Goal: Transaction & Acquisition: Purchase product/service

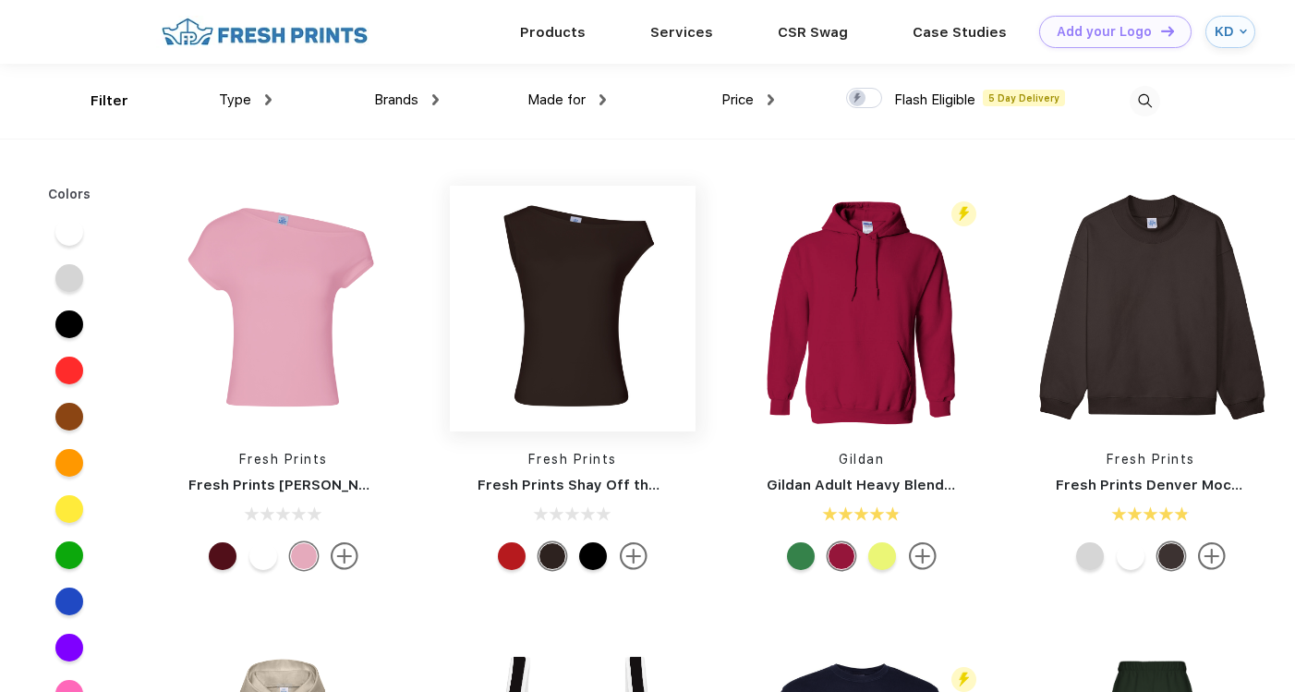
scroll to position [8, 0]
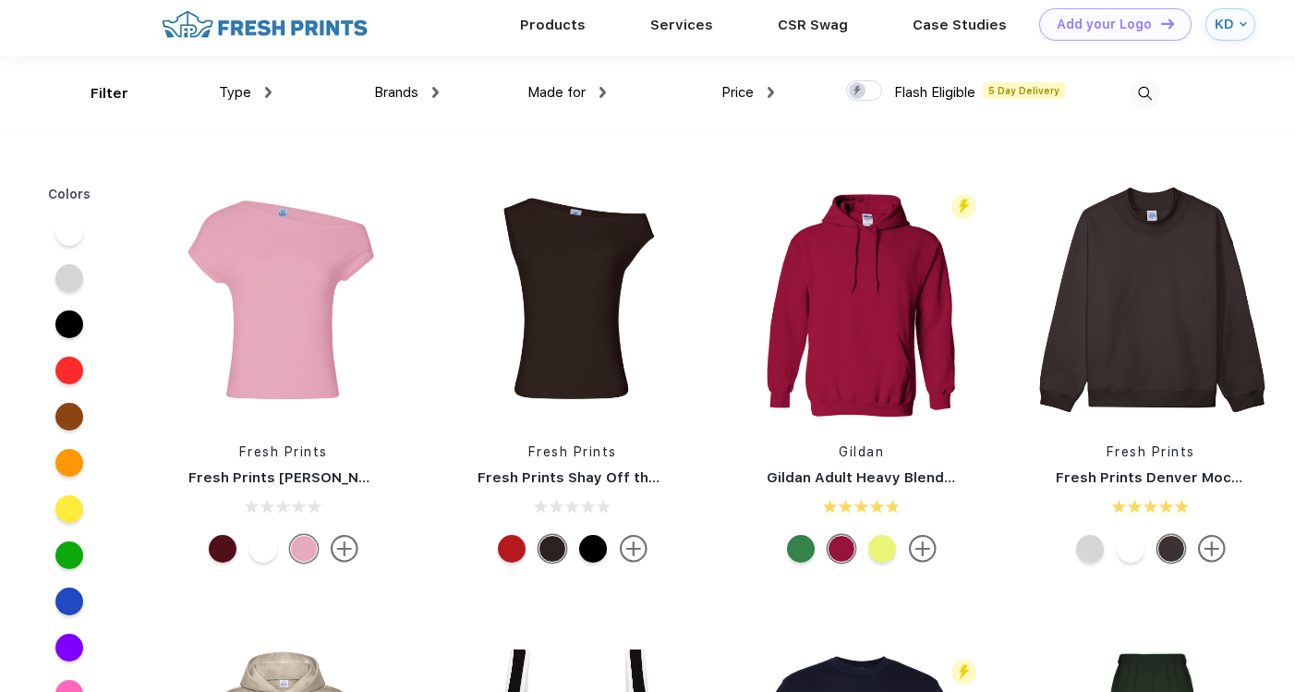
click at [744, 92] on span "Price" at bounding box center [737, 92] width 32 height 17
click at [759, 95] on div "Price" at bounding box center [747, 92] width 53 height 21
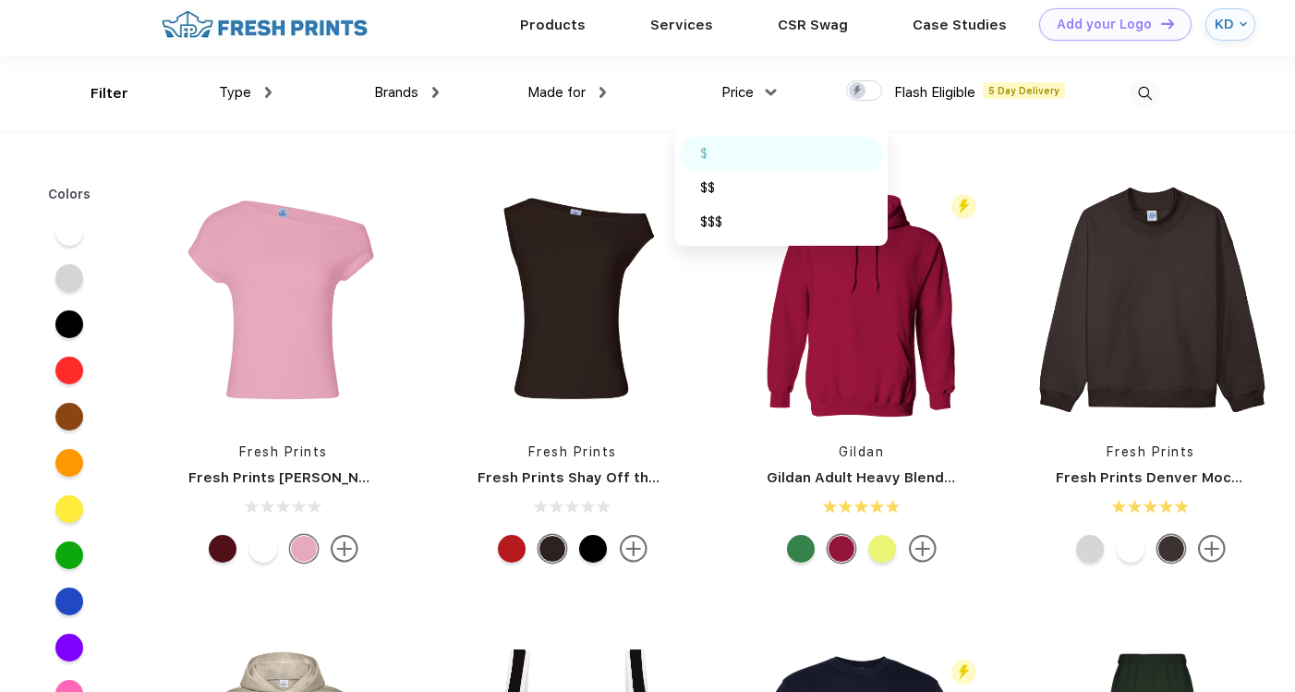
click at [750, 155] on div "$" at bounding box center [781, 154] width 203 height 34
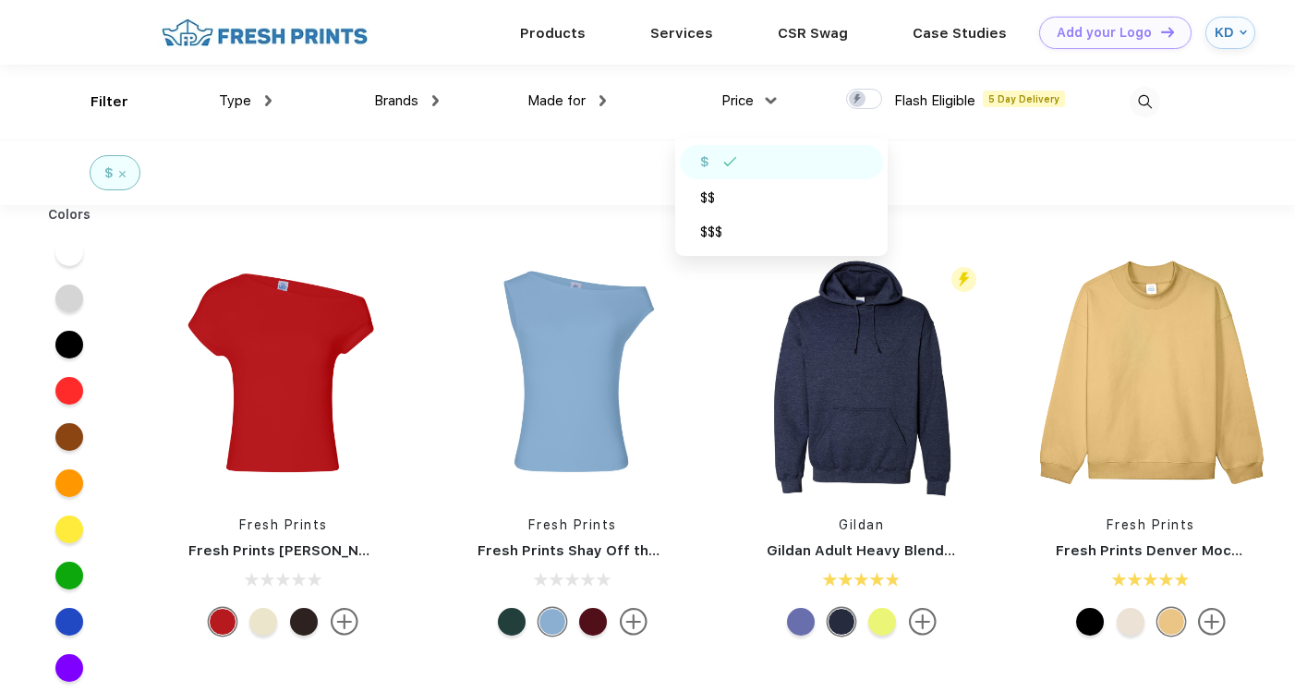
click at [983, 191] on div "$" at bounding box center [647, 172] width 1295 height 66
click at [1167, 393] on img at bounding box center [1151, 374] width 246 height 246
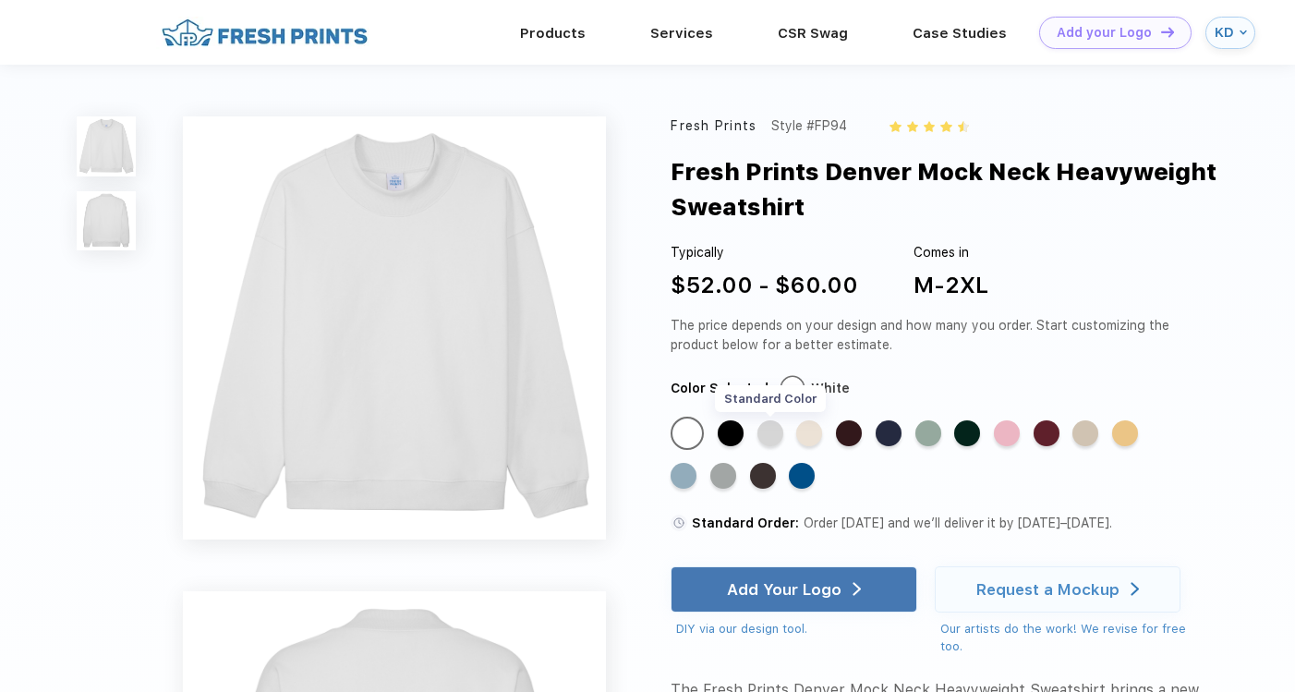
click at [766, 435] on div "Standard Color" at bounding box center [770, 433] width 26 height 26
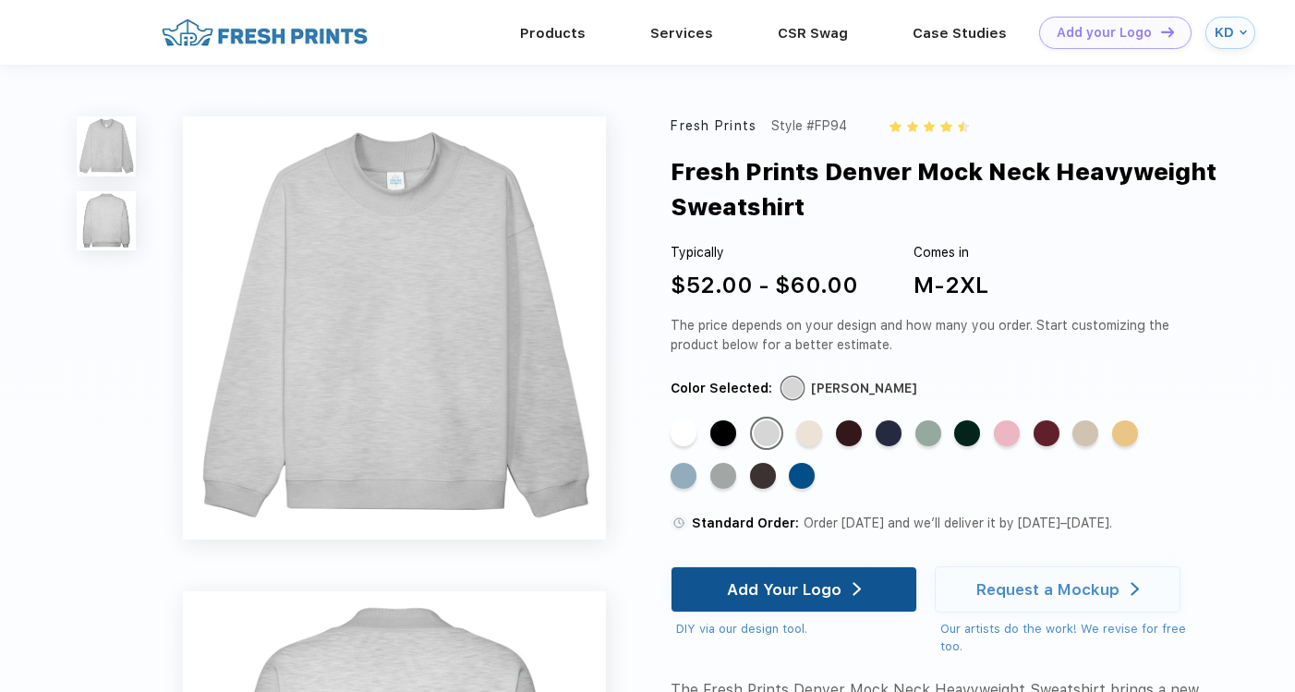
click at [791, 597] on div "Add Your Logo" at bounding box center [784, 589] width 115 height 18
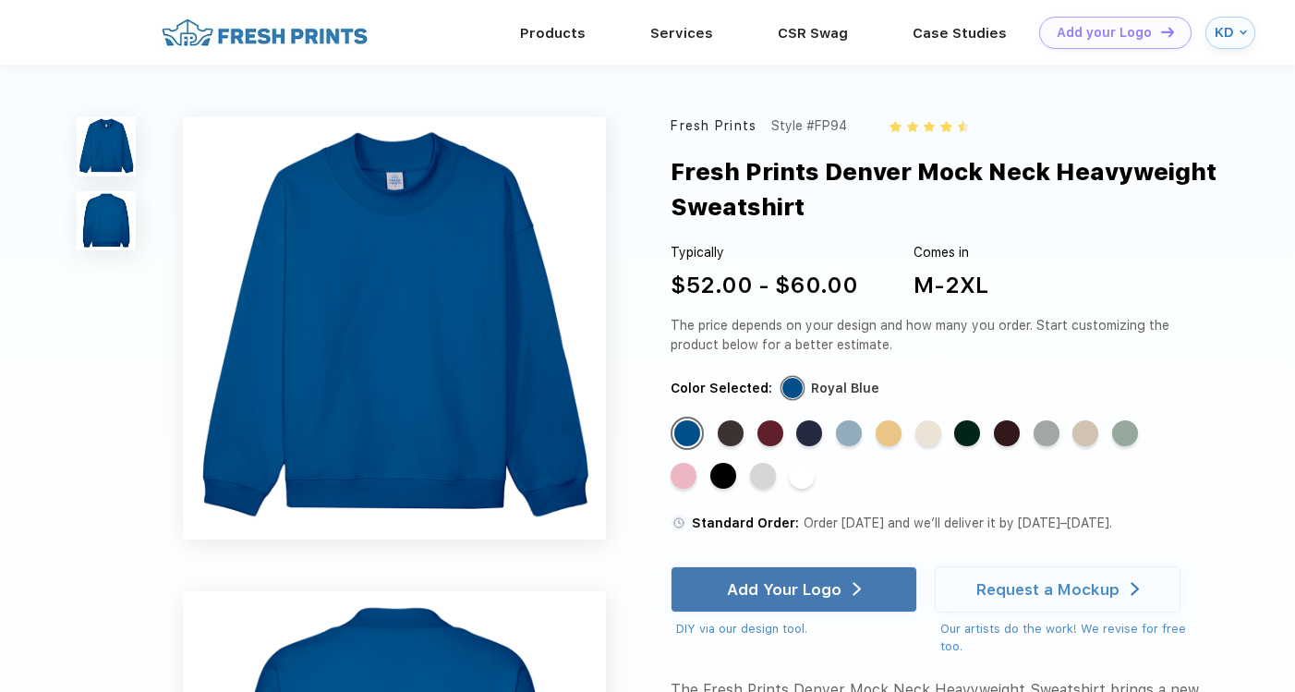
click at [319, 42] on img at bounding box center [264, 33] width 217 height 32
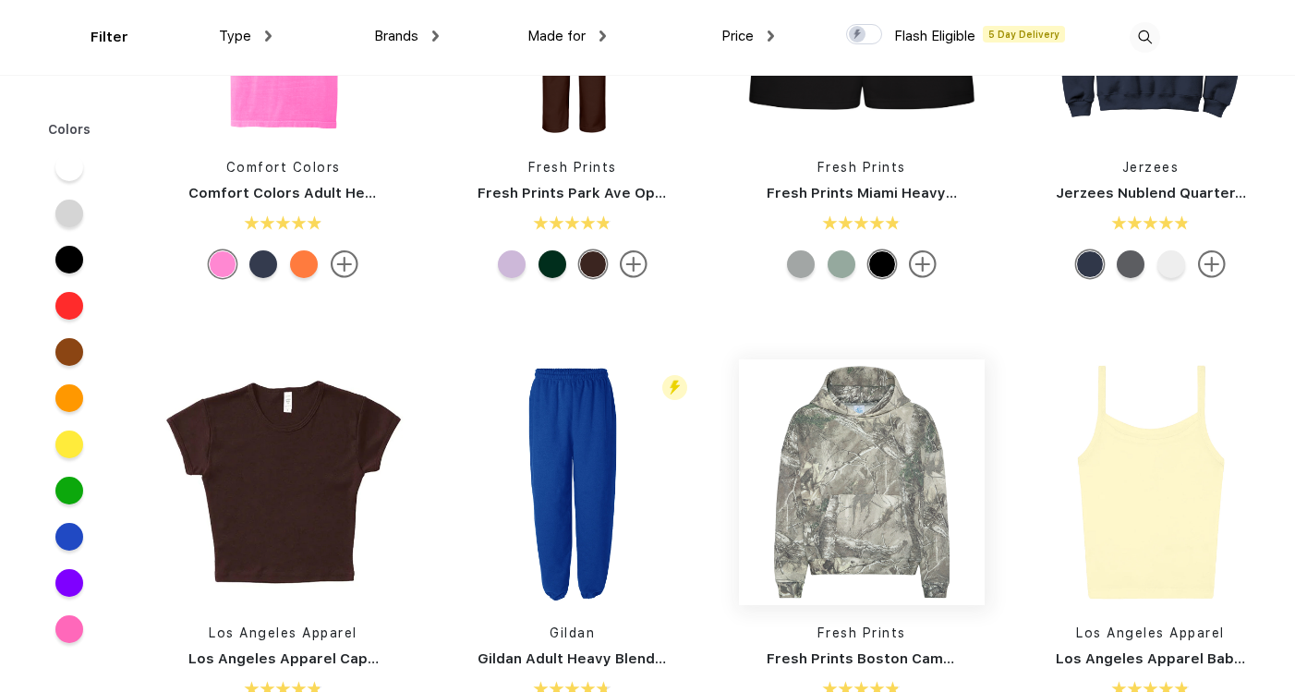
scroll to position [2083, 0]
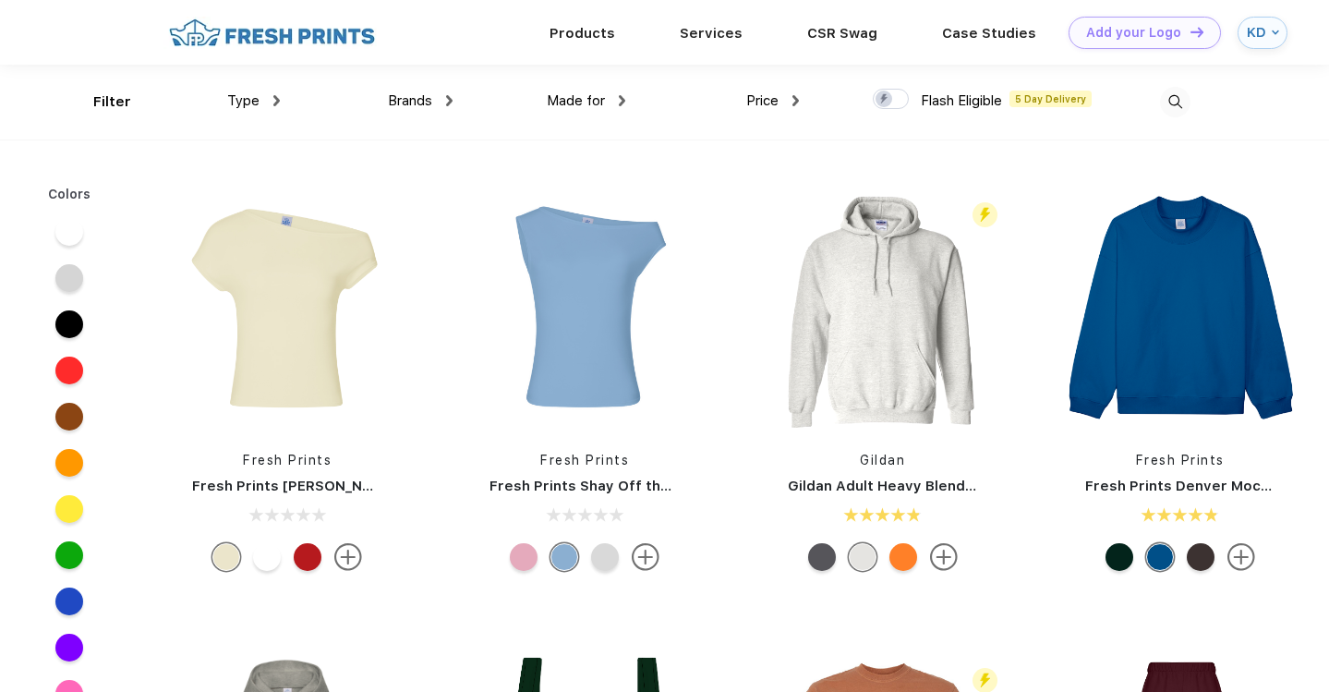
scroll to position [5, 0]
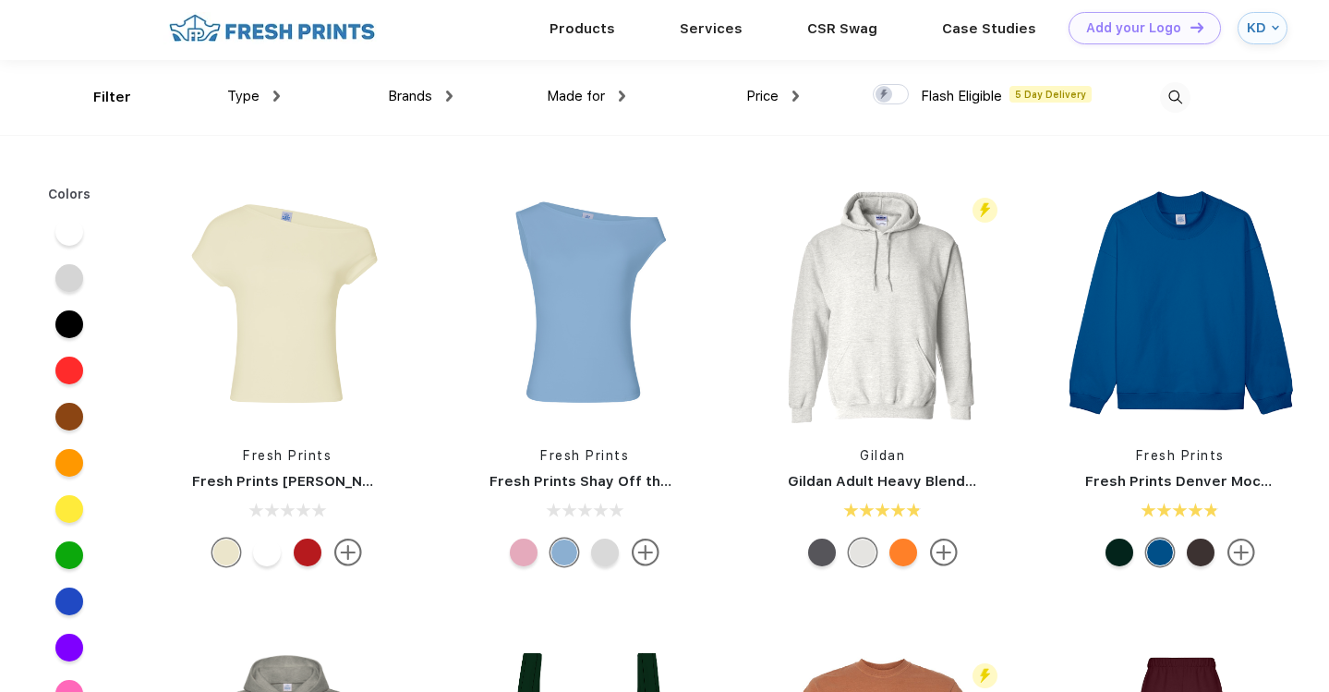
click at [112, 103] on div "Type Shirts Sweaters Bottoms Accessories Hats Tanks Jackets Jerseys Polos" at bounding box center [193, 97] width 173 height 75
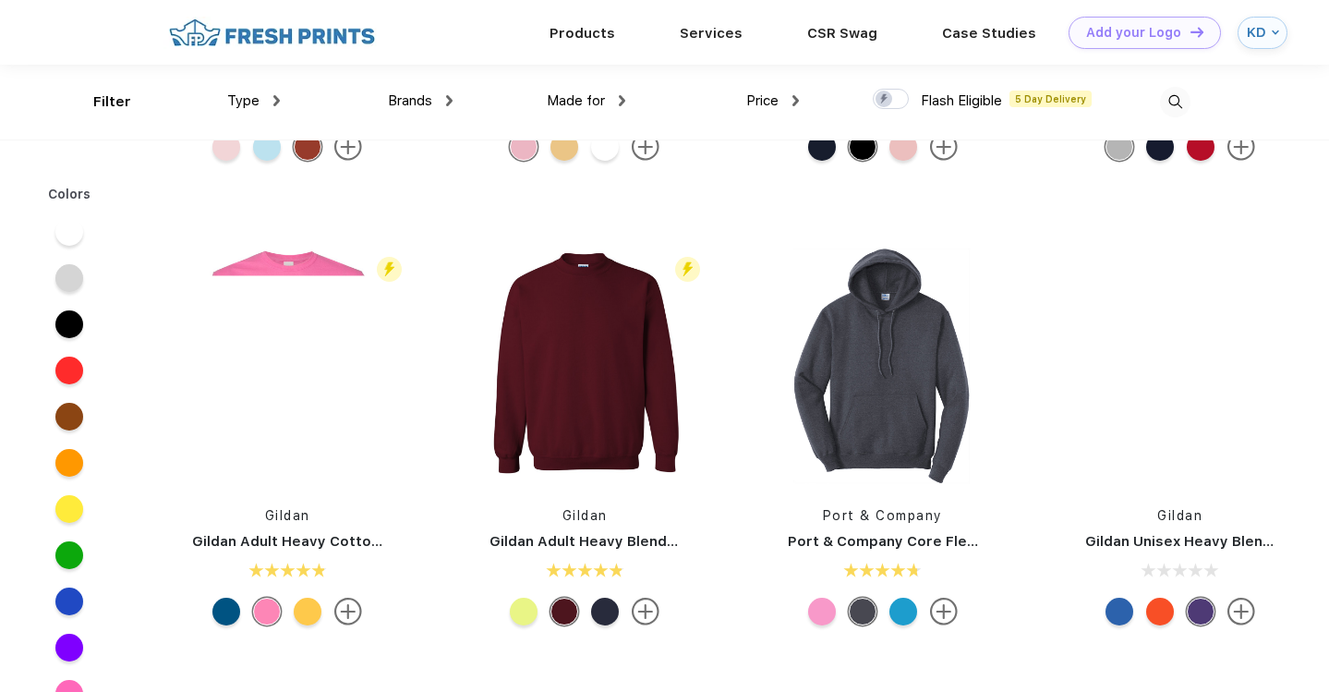
scroll to position [0, 0]
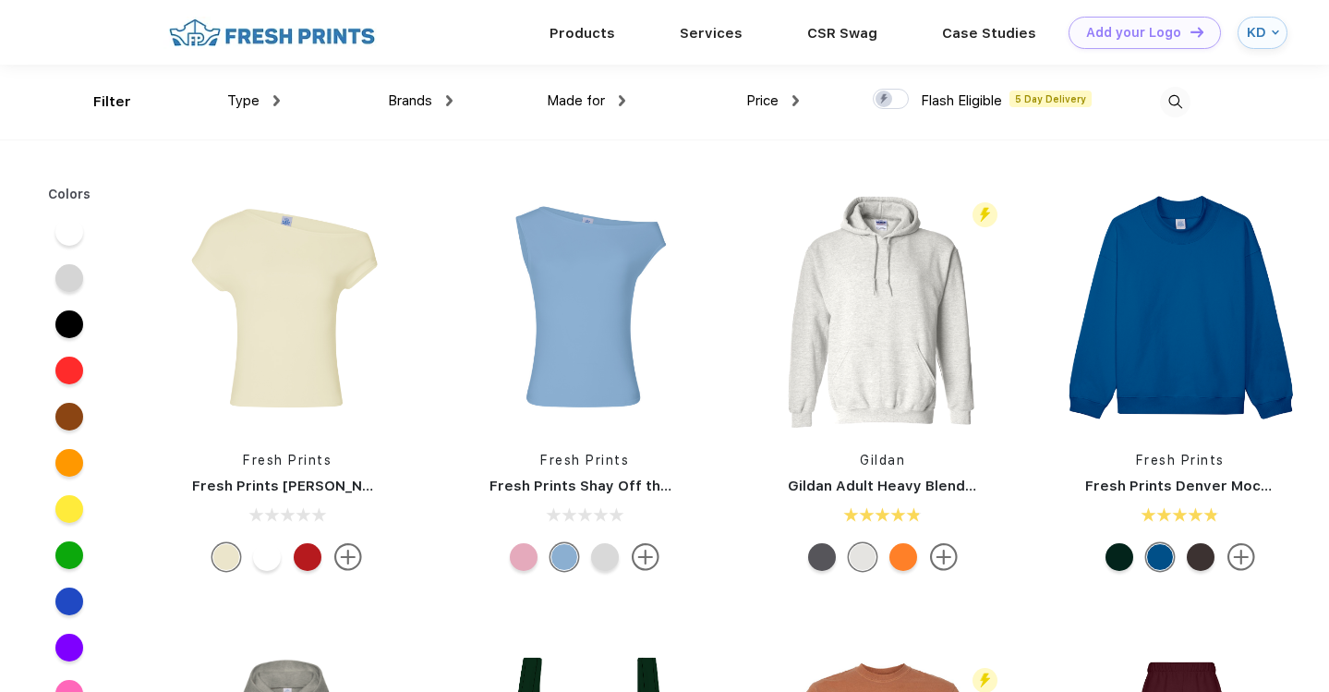
click at [319, 42] on img at bounding box center [271, 33] width 217 height 32
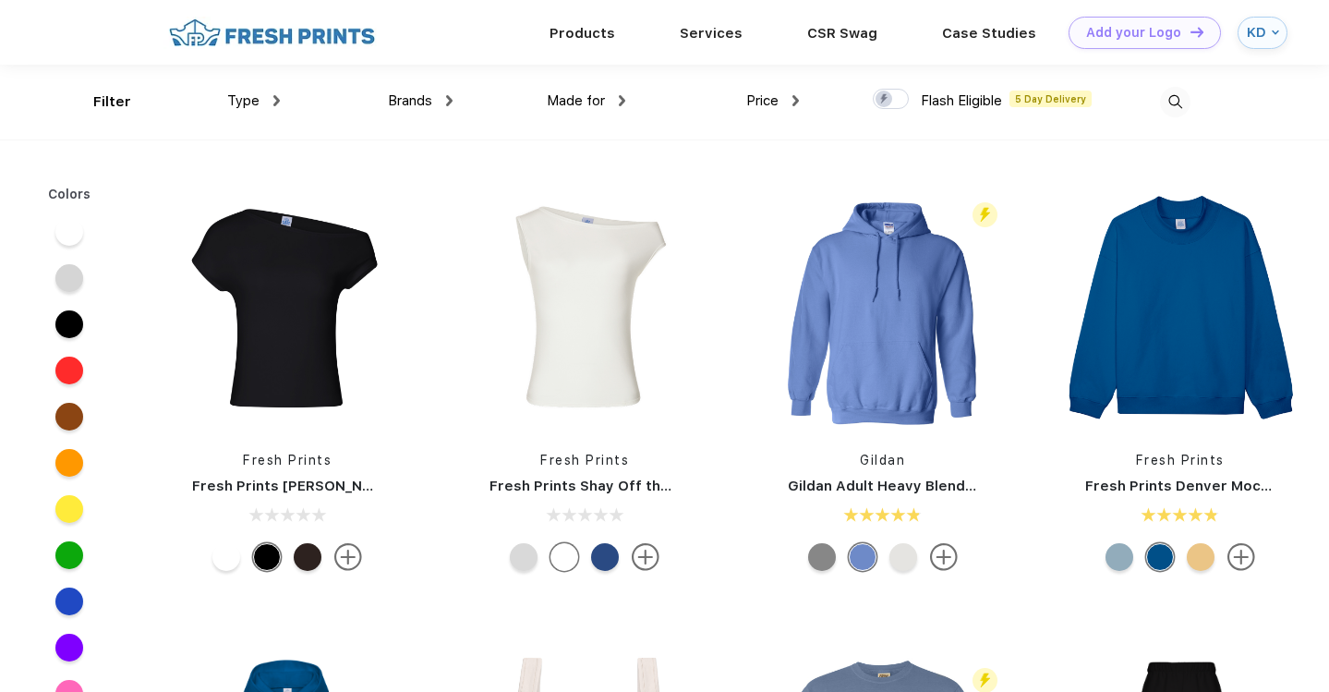
scroll to position [1, 0]
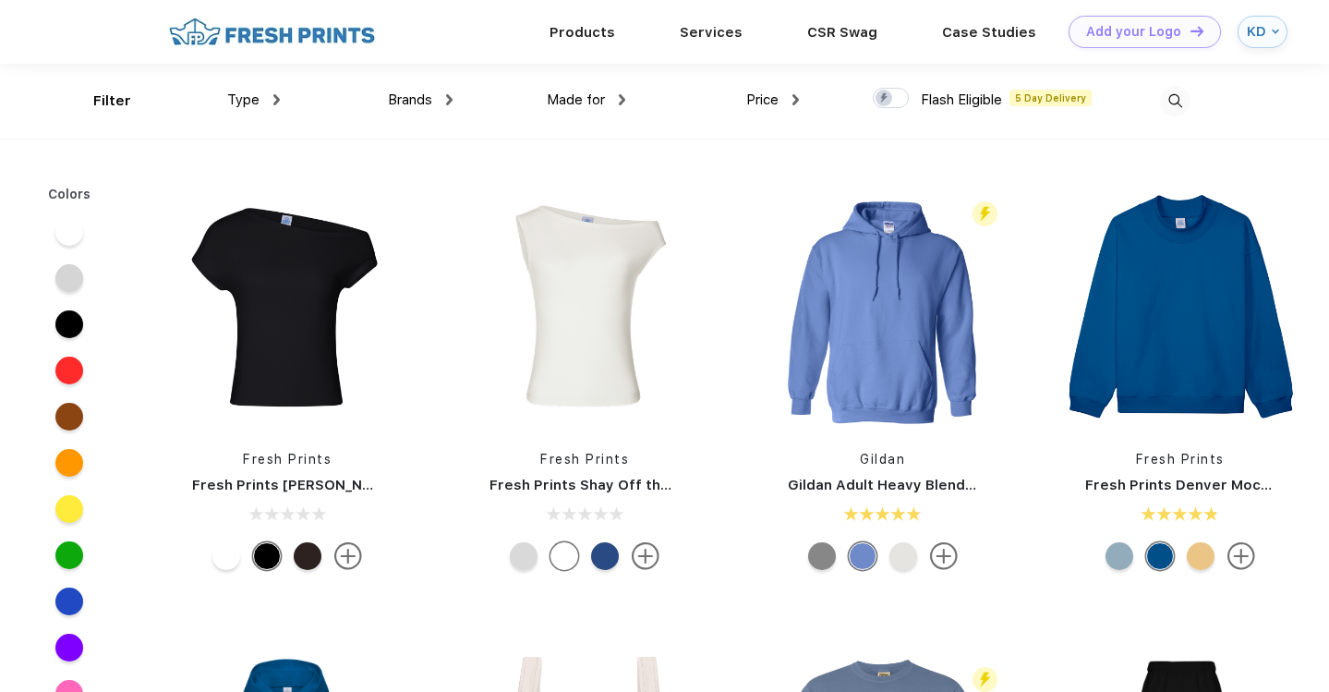
click at [782, 99] on div "Price" at bounding box center [772, 100] width 53 height 21
click at [602, 106] on span "Made for" at bounding box center [576, 99] width 58 height 17
click at [582, 95] on span "Made for" at bounding box center [576, 99] width 58 height 17
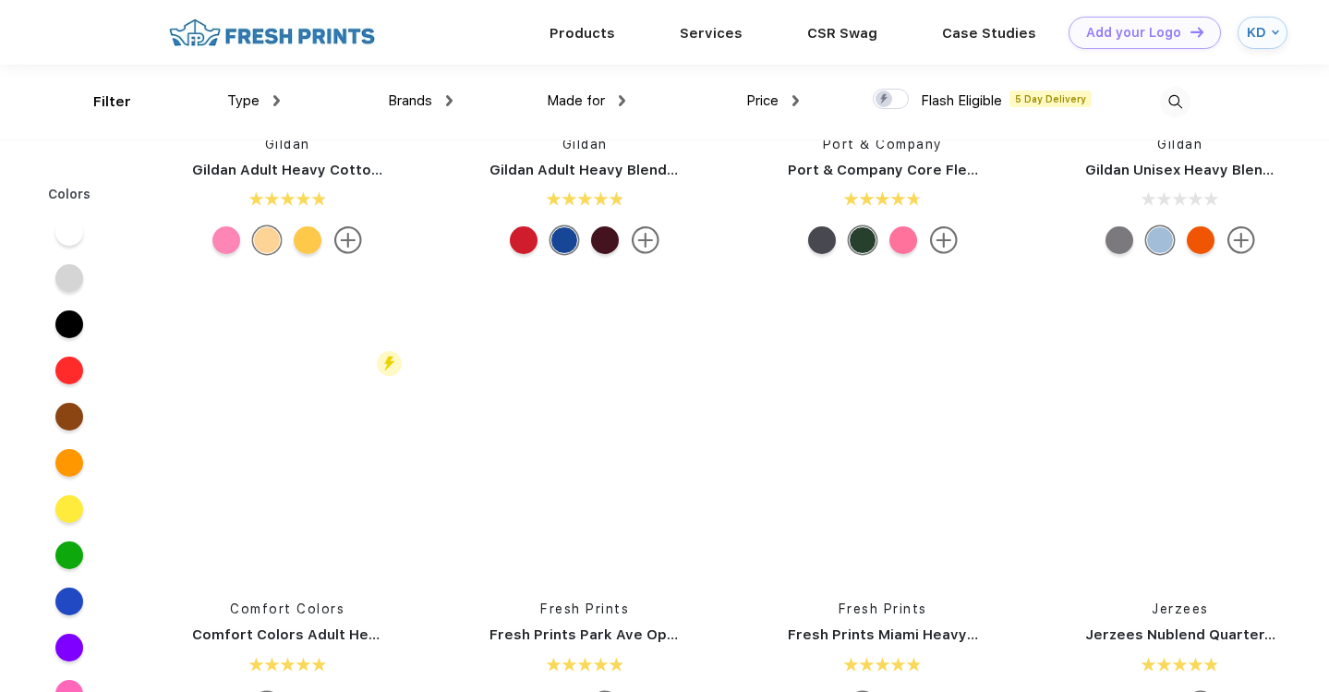
scroll to position [0, 0]
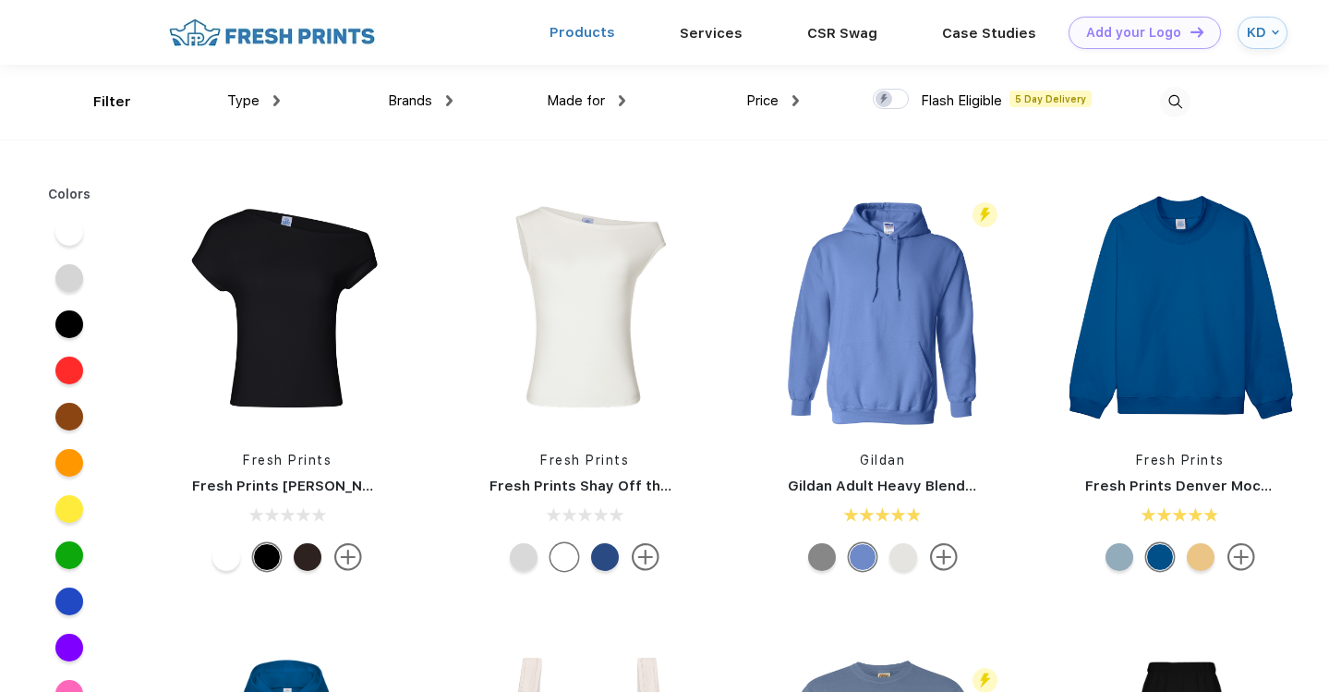
click at [613, 37] on link "Products" at bounding box center [583, 32] width 66 height 17
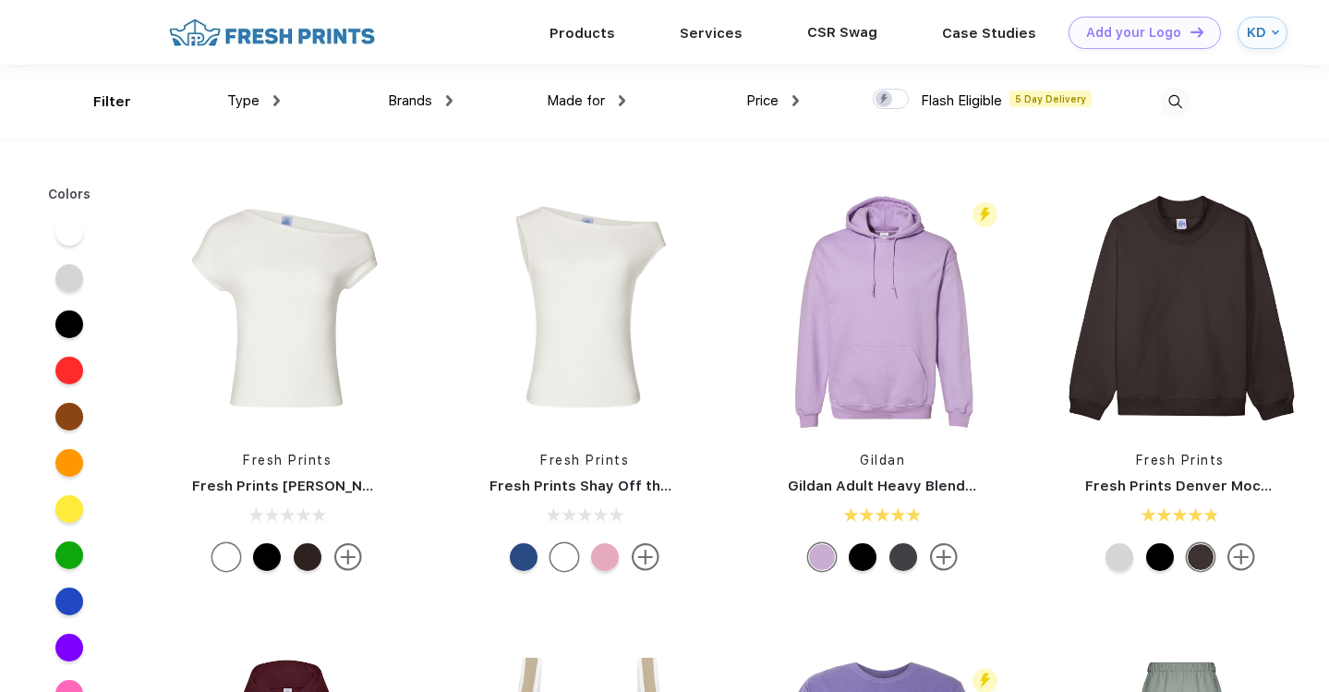
scroll to position [1, 0]
click at [722, 34] on link "Services" at bounding box center [711, 31] width 63 height 17
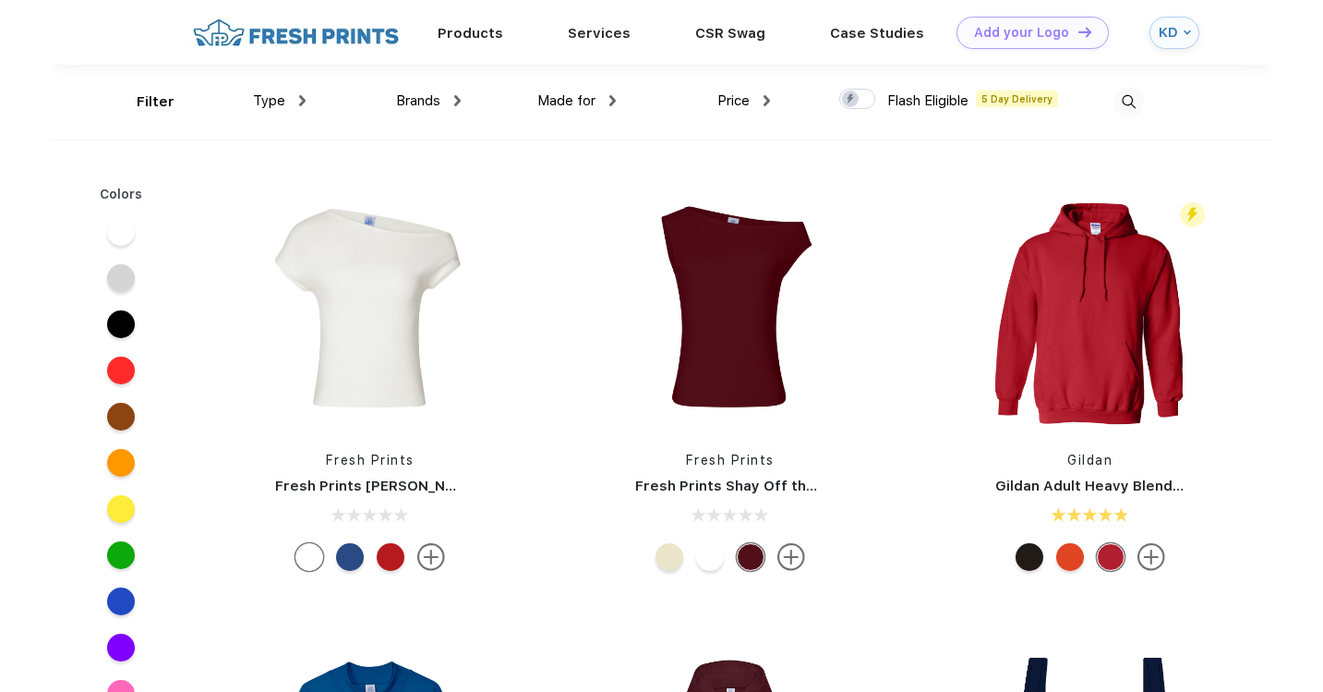
scroll to position [1, 0]
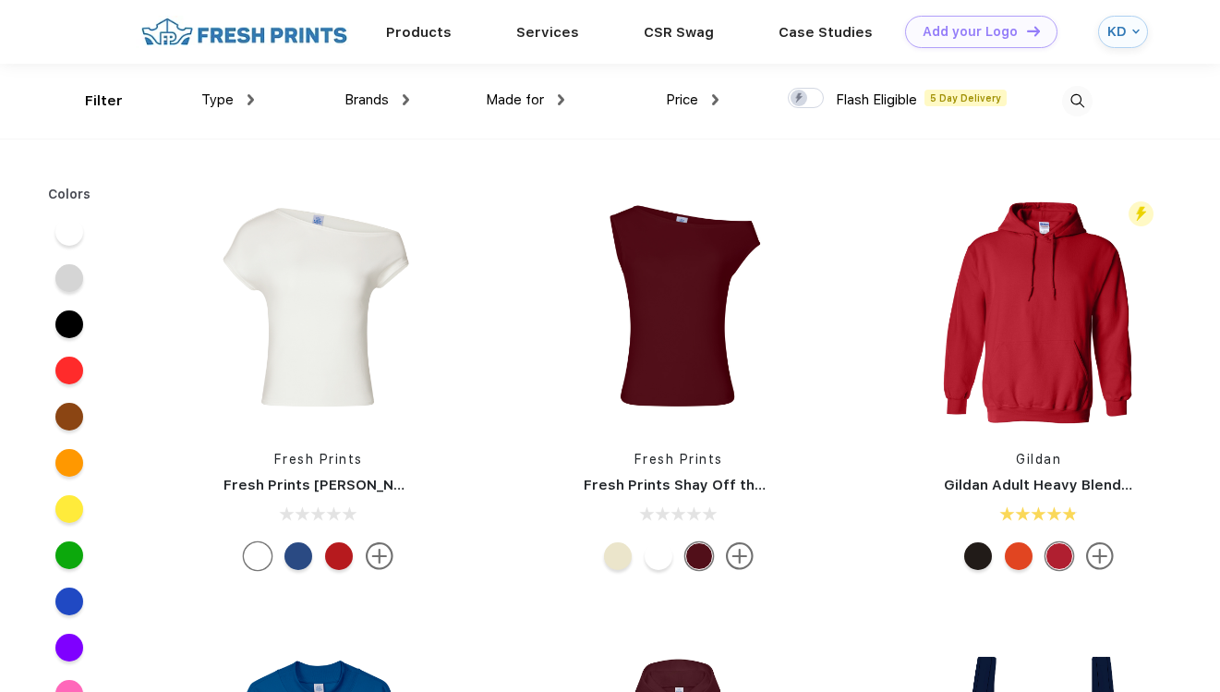
click at [1077, 97] on img at bounding box center [1077, 101] width 30 height 30
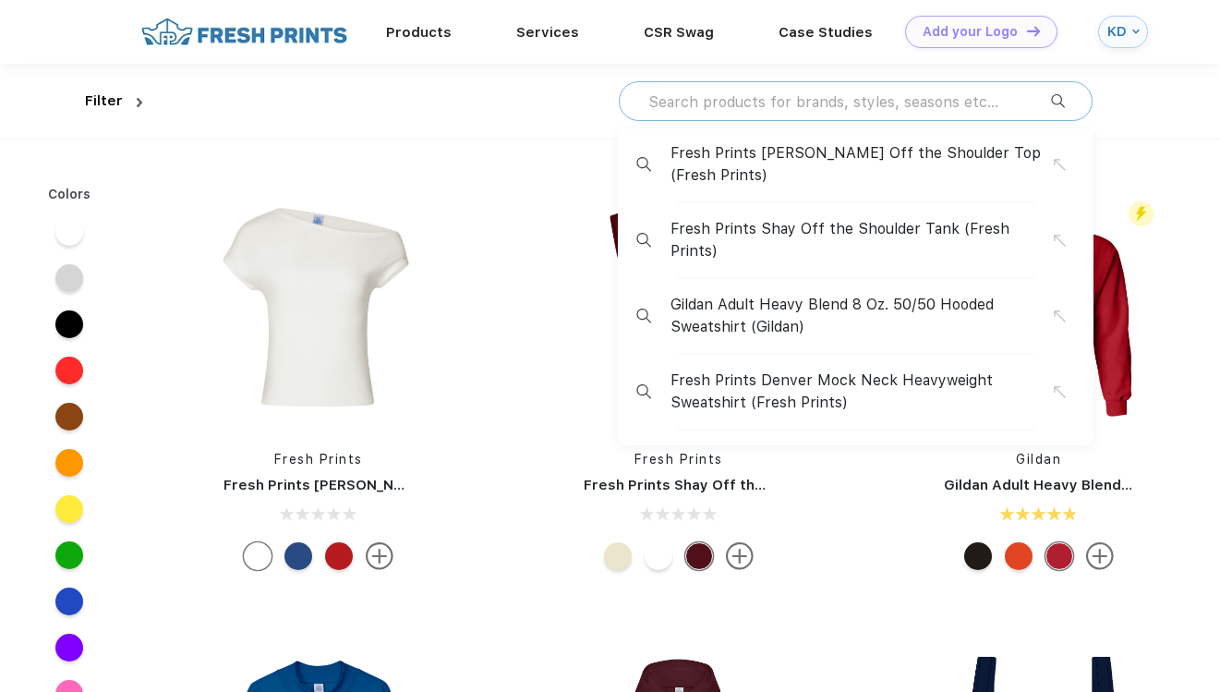
click at [976, 102] on input "text" at bounding box center [848, 101] width 405 height 20
click at [1145, 114] on div "Filter Fresh Prints [PERSON_NAME] Off the Shoulder Top (Fresh Prints) Fresh Pri…" at bounding box center [610, 101] width 1220 height 75
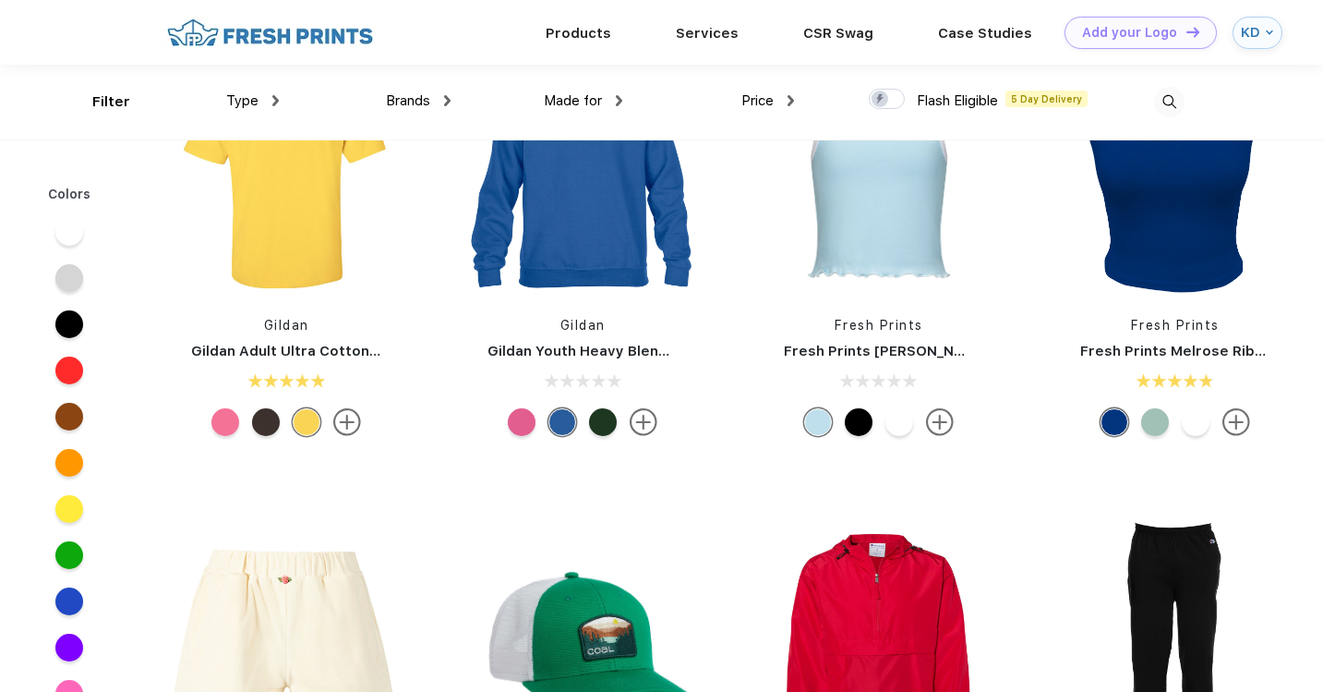
scroll to position [13880, 0]
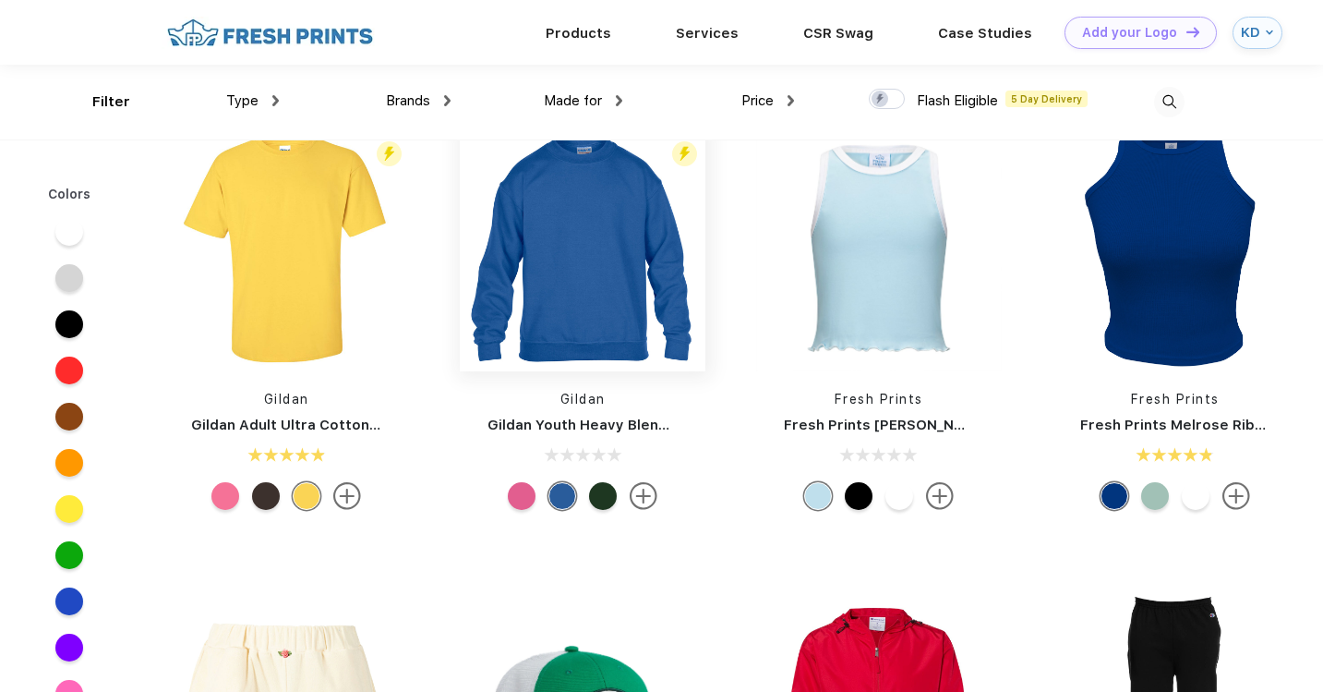
click at [610, 272] on img at bounding box center [583, 249] width 246 height 246
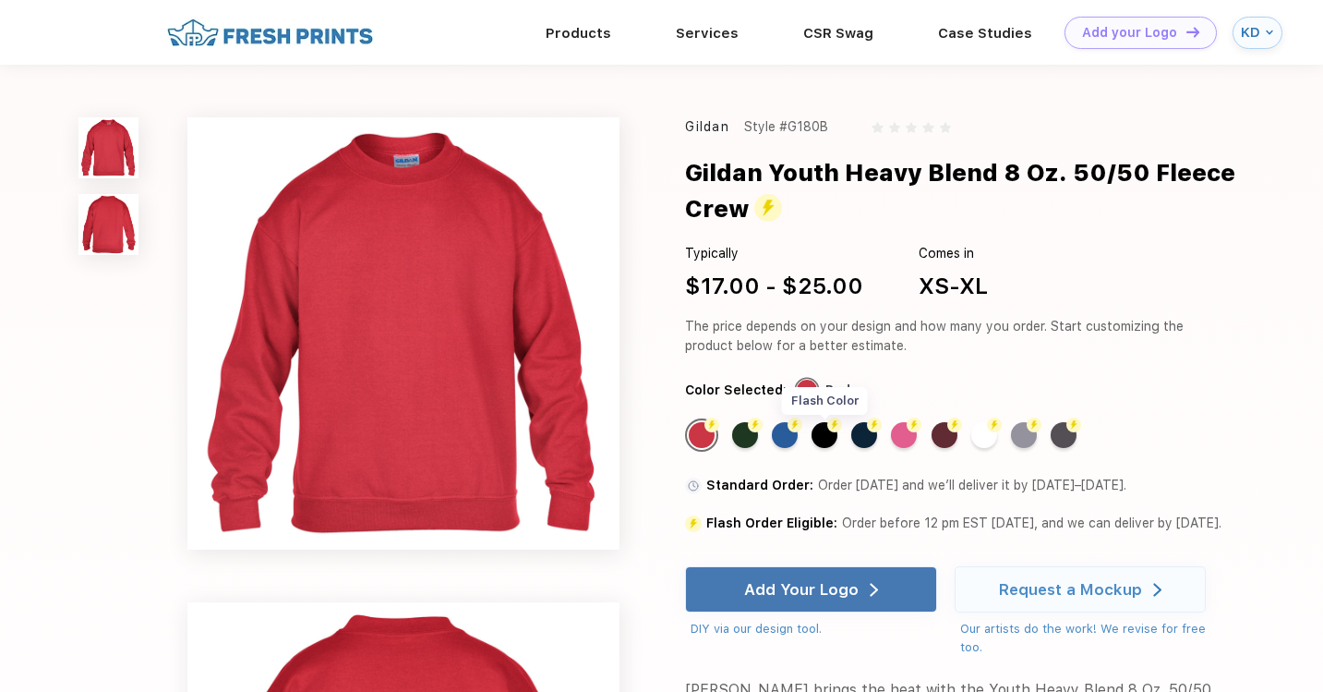
click at [815, 431] on div "Flash Color" at bounding box center [825, 435] width 26 height 26
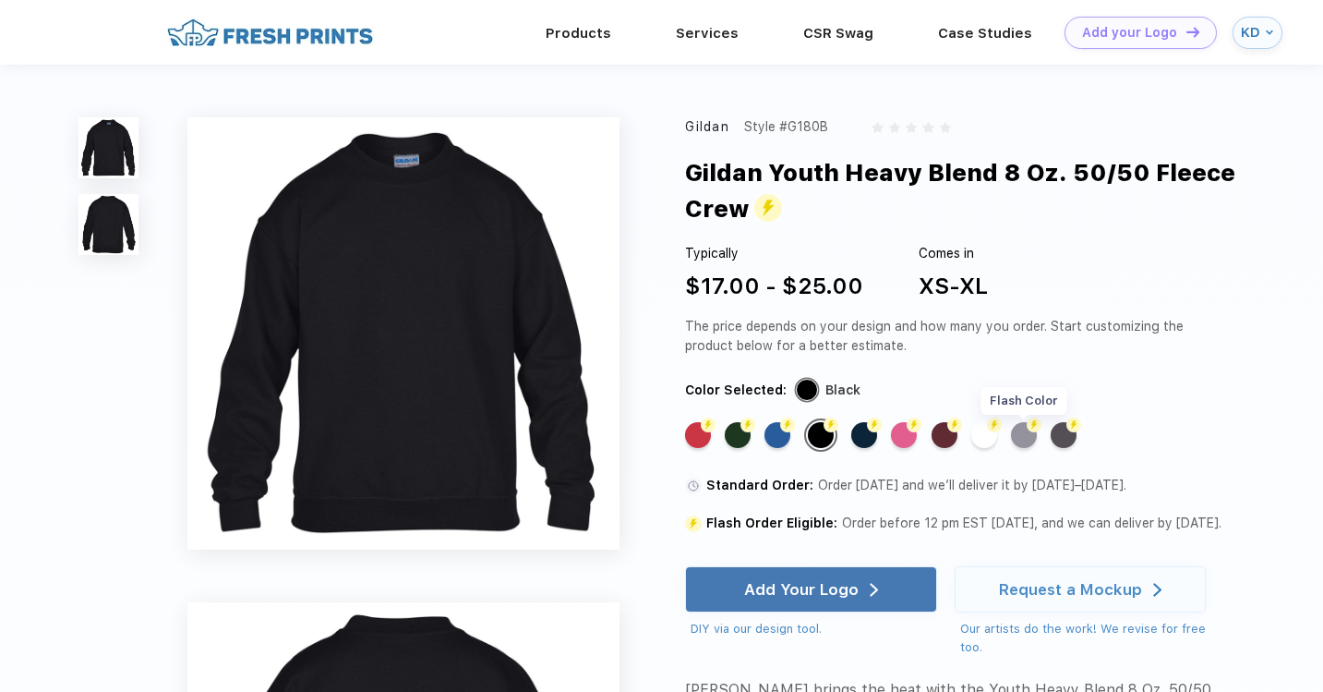
click at [1024, 440] on div "Flash Color" at bounding box center [1024, 435] width 26 height 26
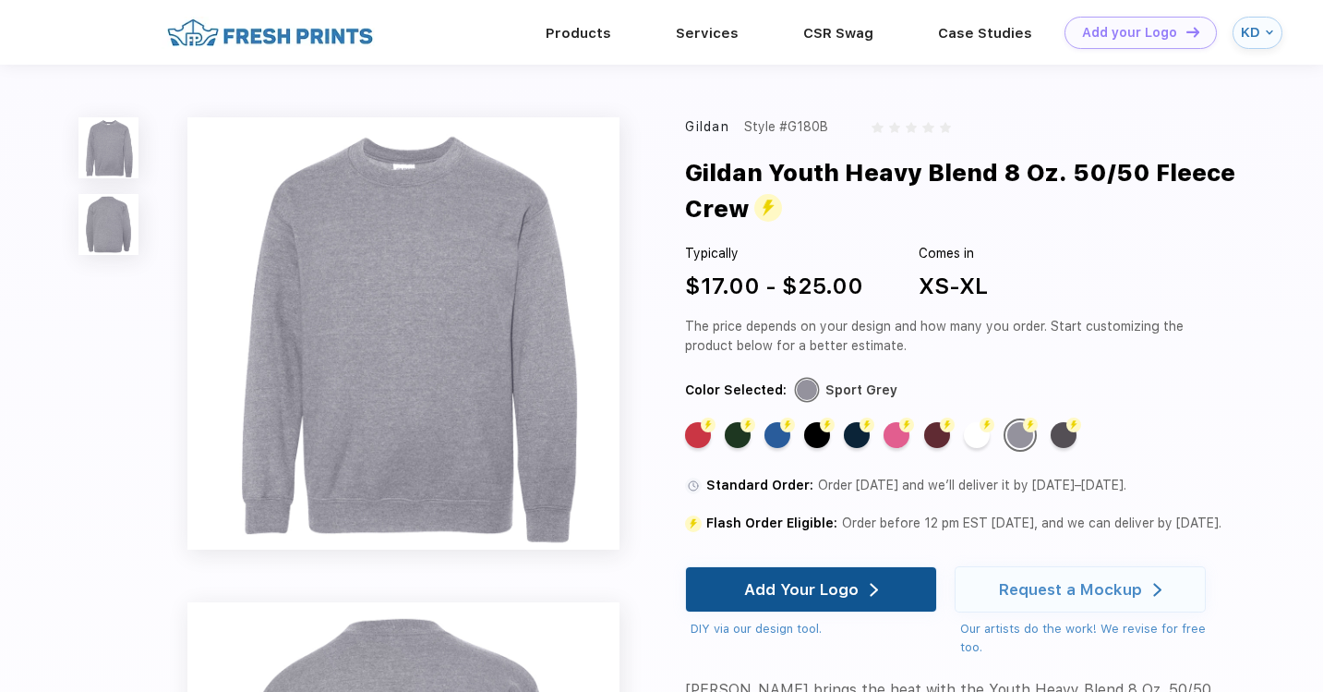
click at [848, 579] on div "Add Your Logo" at bounding box center [811, 589] width 134 height 44
